Goal: Check status: Check status

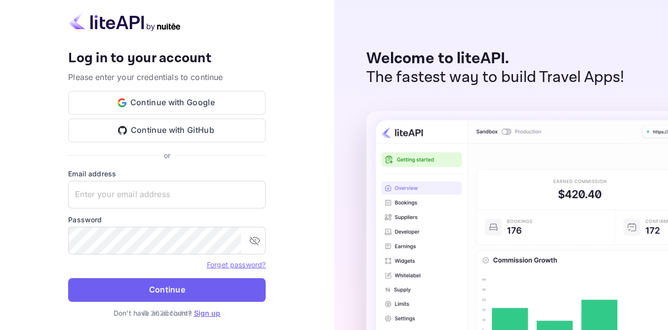
type input "[EMAIL_ADDRESS][DOMAIN_NAME]"
click at [177, 288] on button "Continue" at bounding box center [166, 290] width 197 height 24
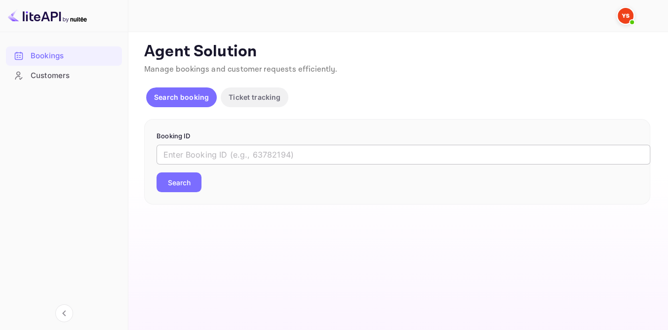
click at [263, 147] on input "text" at bounding box center [402, 155] width 493 height 20
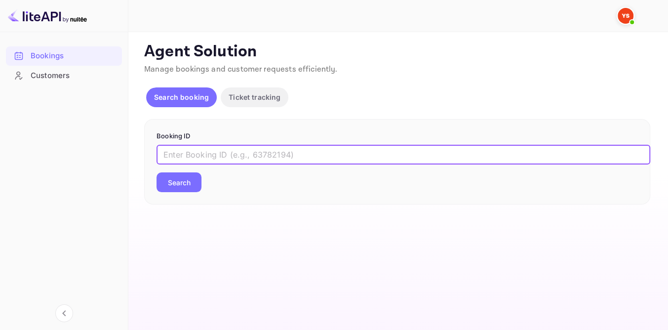
paste input "9361427"
type input "9361427"
click at [198, 196] on div "Booking ID 9361427 ​ Search" at bounding box center [397, 162] width 506 height 86
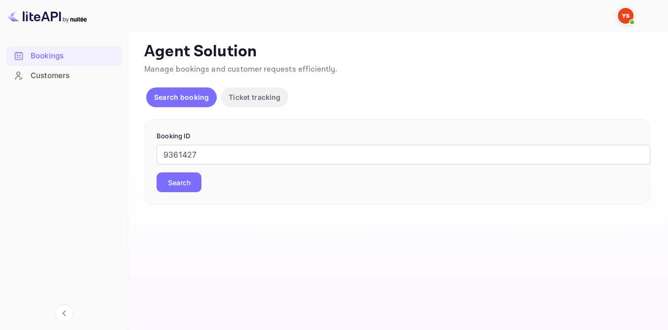
click at [192, 190] on button "Search" at bounding box center [178, 182] width 45 height 20
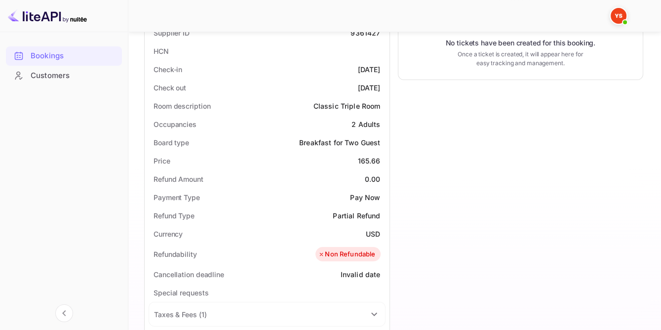
scroll to position [269, 0]
